Goal: Task Accomplishment & Management: Manage account settings

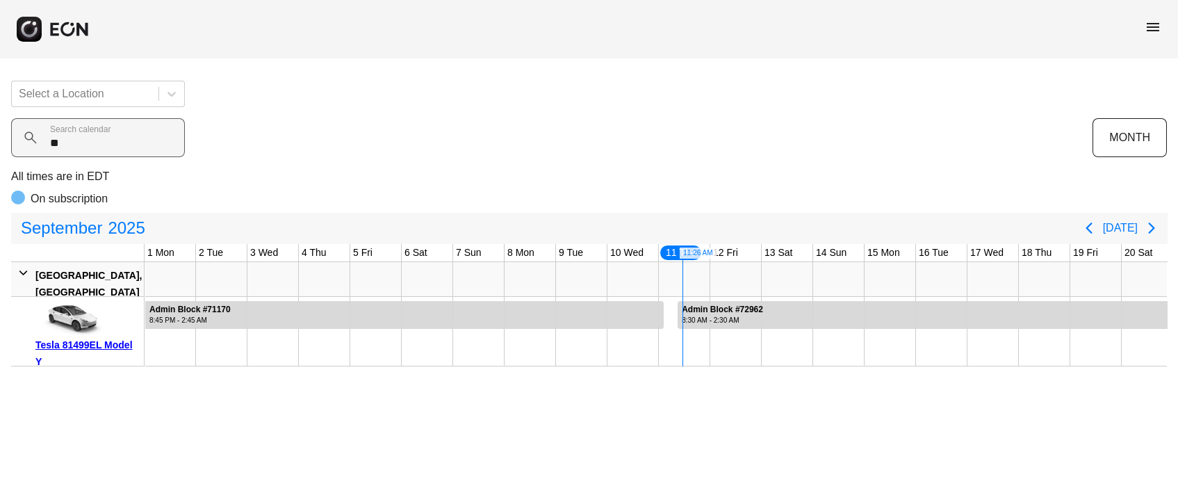
scroll to position [0, 386]
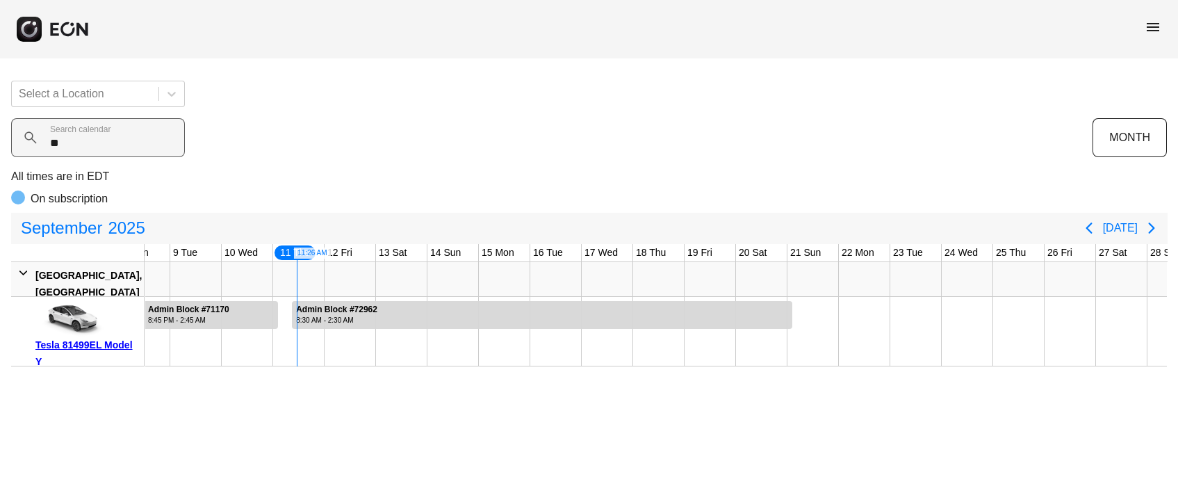
drag, startPoint x: 74, startPoint y: 150, endPoint x: 19, endPoint y: 142, distance: 55.4
click at [26, 145] on div "** Search calendar" at bounding box center [552, 137] width 1082 height 39
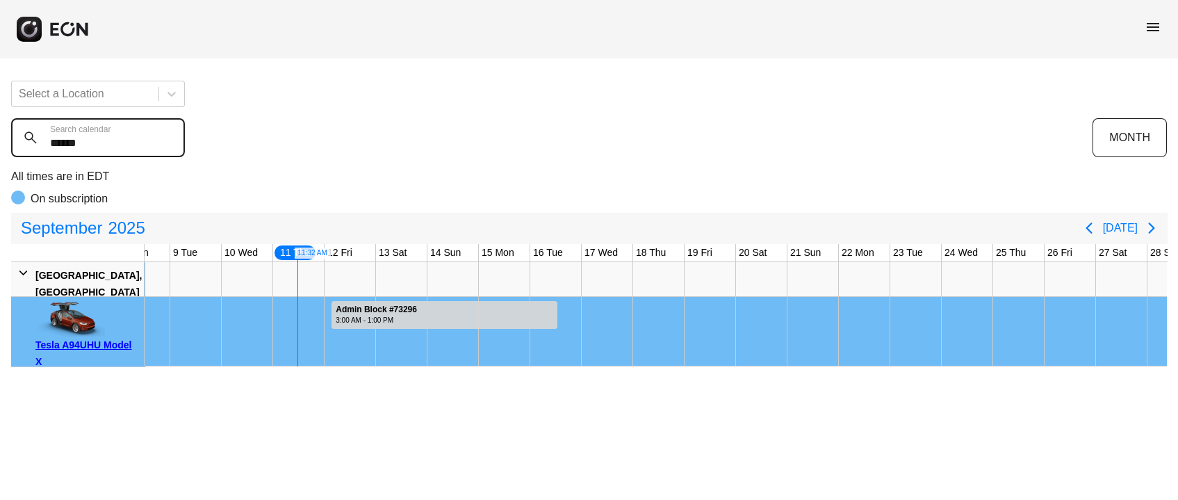
type calendar "******"
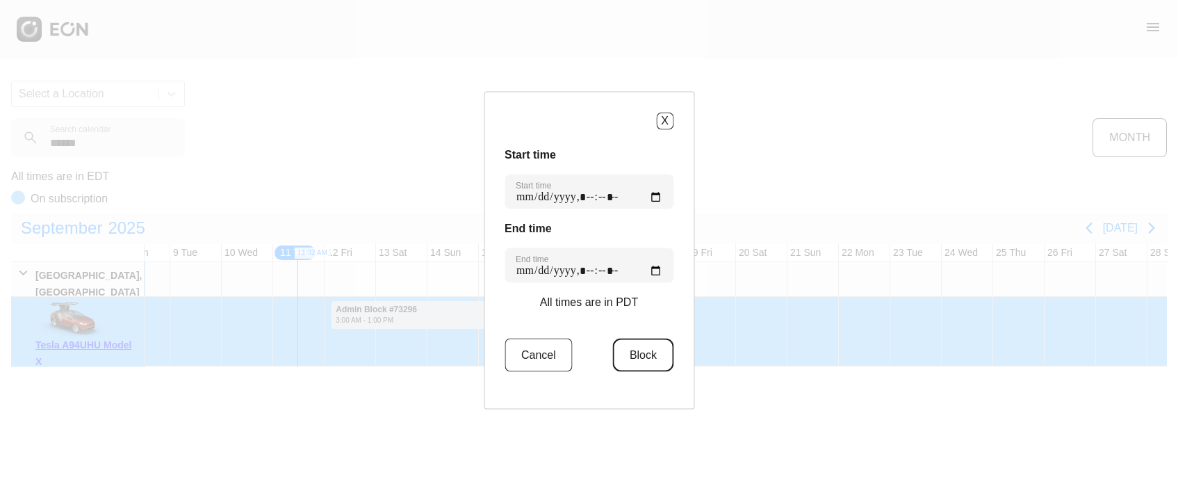
click at [653, 350] on button "Block" at bounding box center [643, 354] width 60 height 33
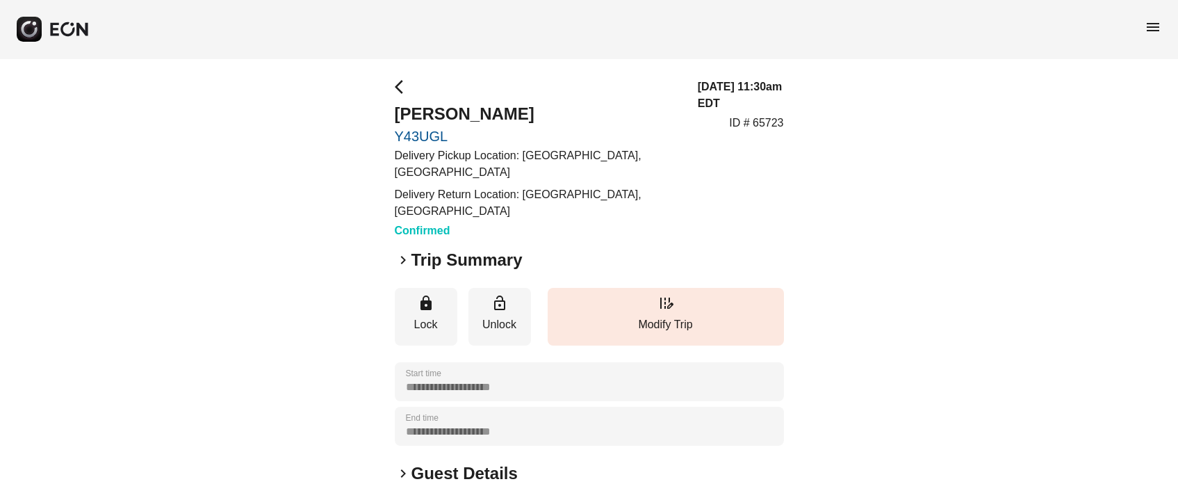
scroll to position [216, 0]
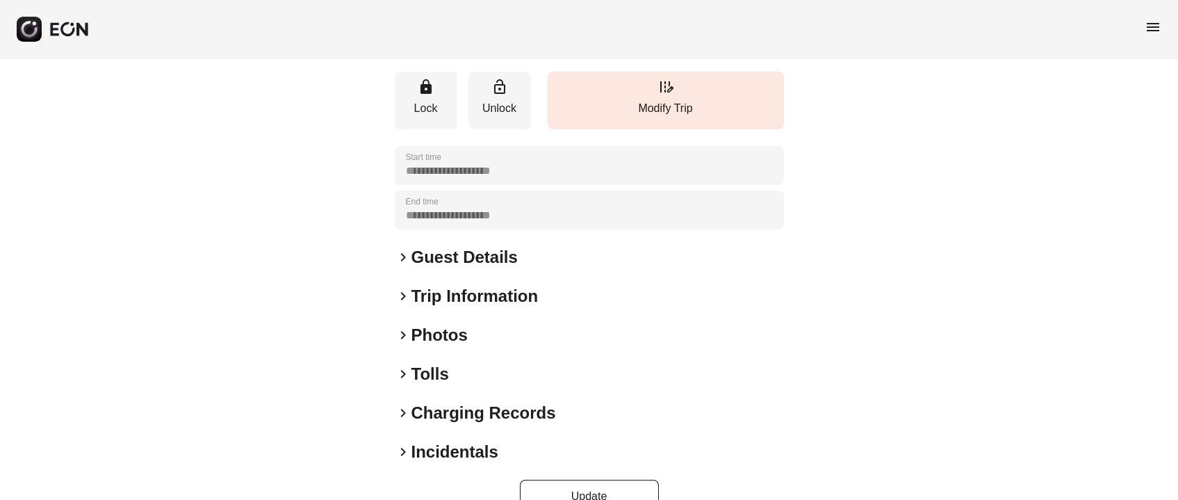
click at [482, 246] on h2 "Guest Details" at bounding box center [464, 257] width 106 height 22
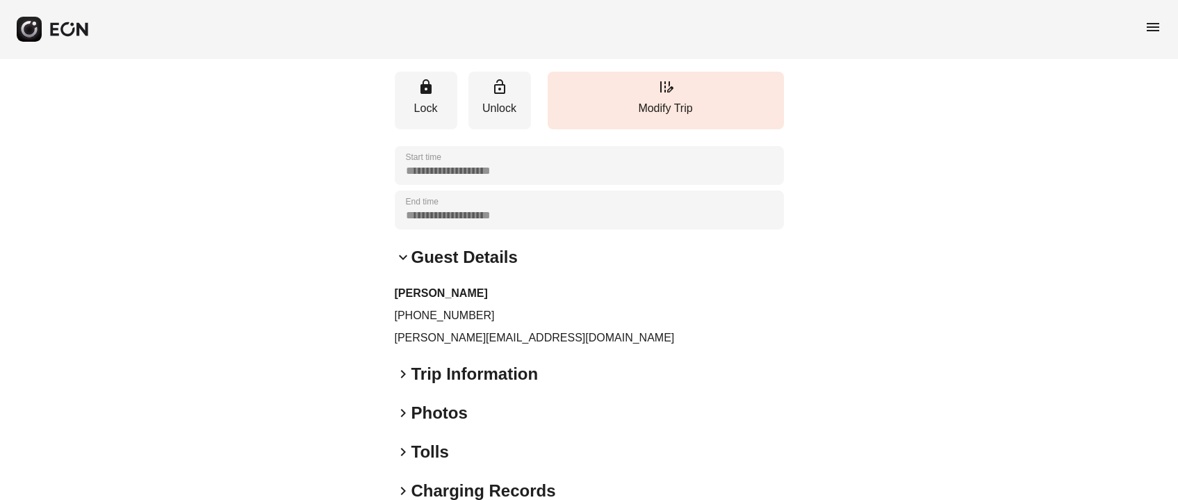
click at [421, 329] on p "[PERSON_NAME][EMAIL_ADDRESS][DOMAIN_NAME]" at bounding box center [589, 337] width 389 height 17
copy div "[PERSON_NAME][EMAIL_ADDRESS][DOMAIN_NAME] keyboard_arrow_right"
drag, startPoint x: 409, startPoint y: 277, endPoint x: 529, endPoint y: 277, distance: 119.6
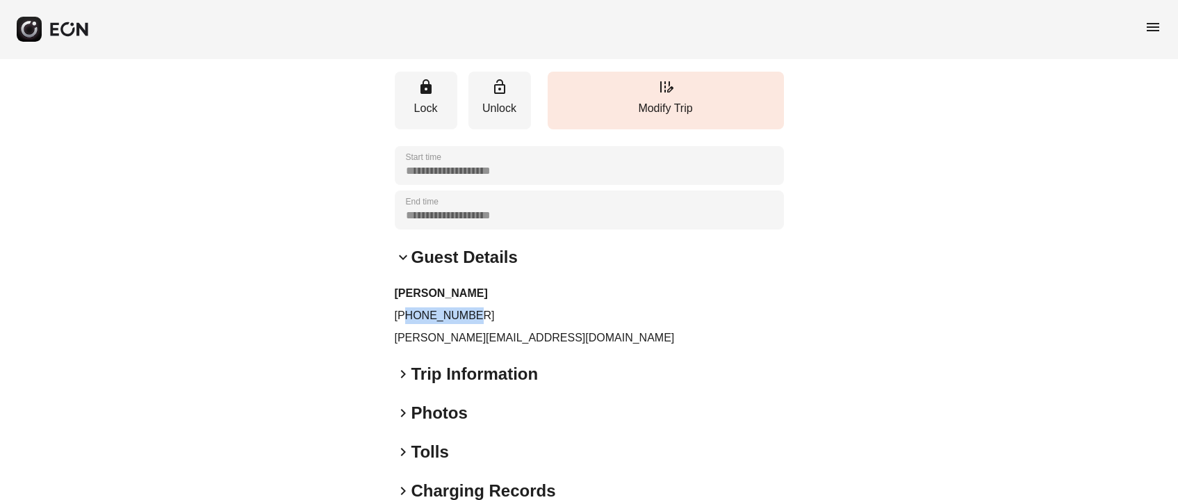
click at [529, 307] on p "[PHONE_NUMBER]" at bounding box center [589, 315] width 389 height 17
copy p "3148085780"
